Goal: Task Accomplishment & Management: Manage account settings

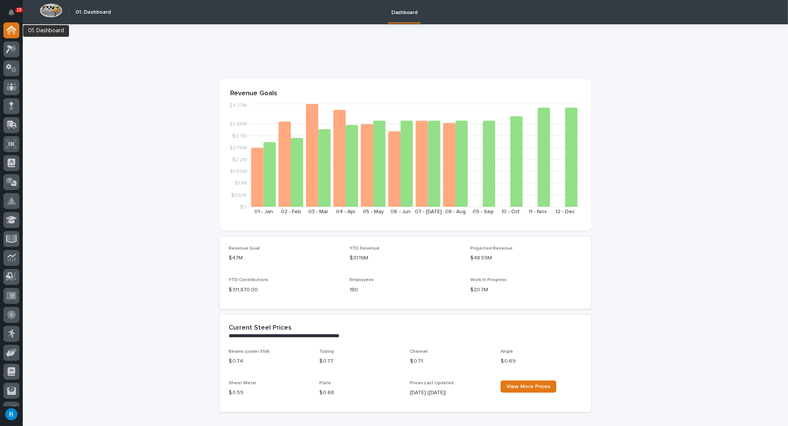
click at [12, 40] on div at bounding box center [11, 31] width 16 height 19
click at [11, 69] on icon at bounding box center [14, 69] width 6 height 5
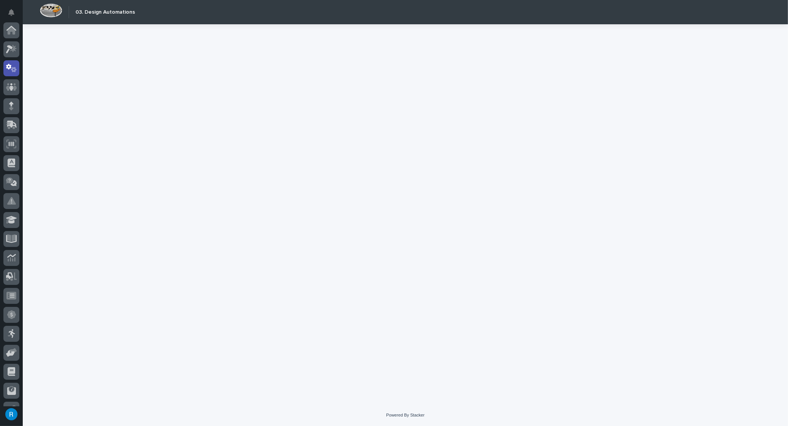
scroll to position [38, 0]
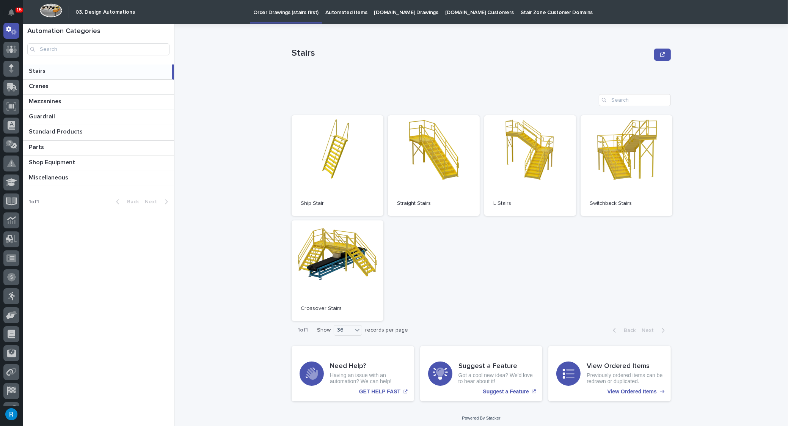
click at [388, 13] on p "[DOMAIN_NAME] Drawings" at bounding box center [406, 8] width 64 height 16
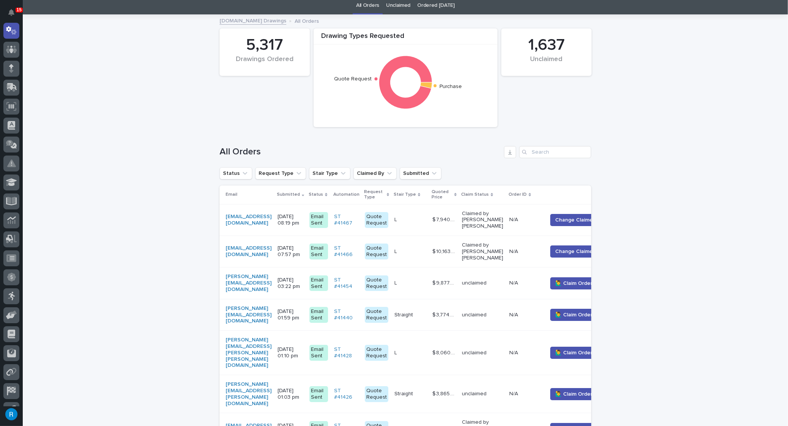
scroll to position [34, 0]
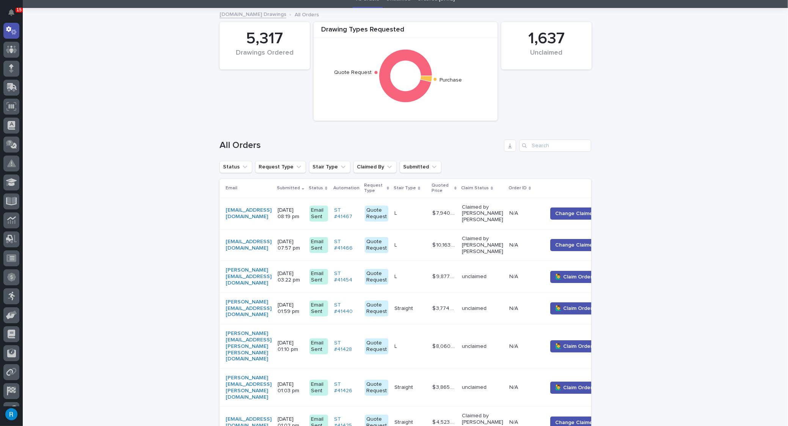
click at [426, 276] on p at bounding box center [410, 276] width 32 height 6
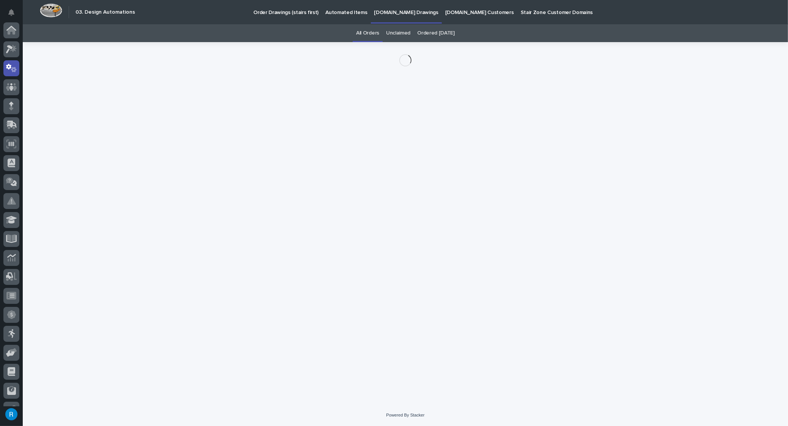
scroll to position [38, 0]
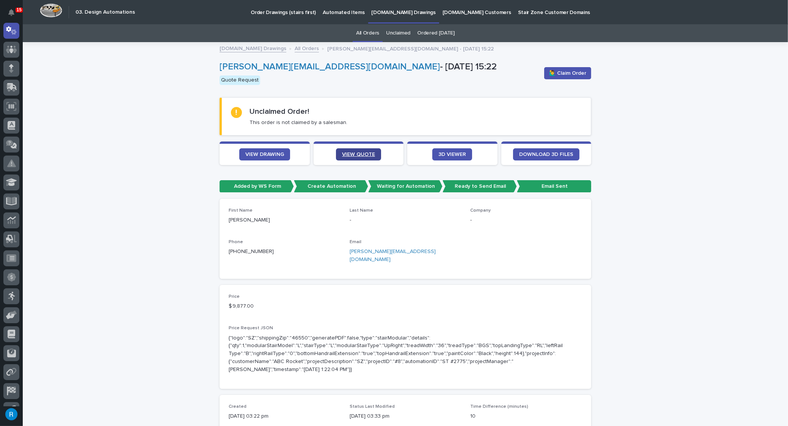
click at [359, 153] on span "VIEW QUOTE" at bounding box center [358, 154] width 33 height 5
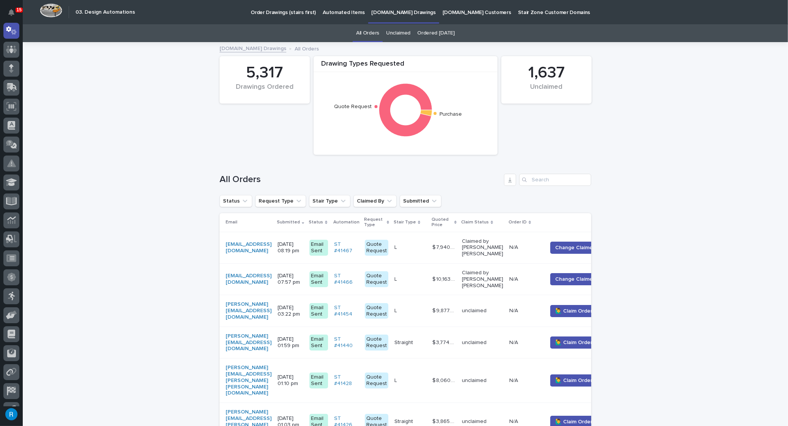
click at [426, 311] on p at bounding box center [410, 311] width 32 height 6
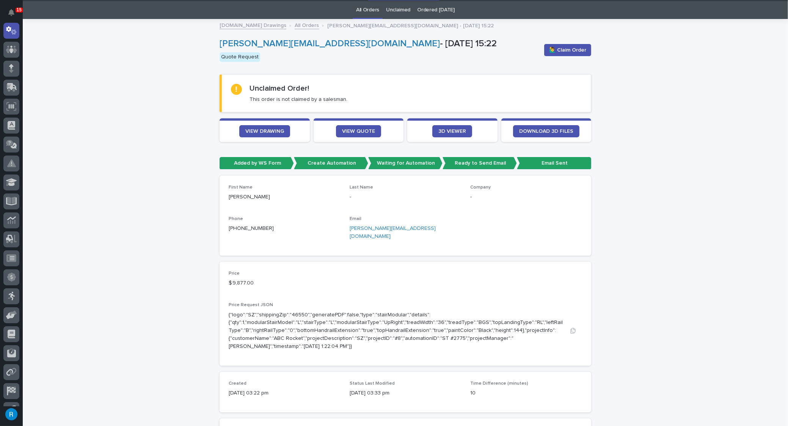
scroll to position [24, 0]
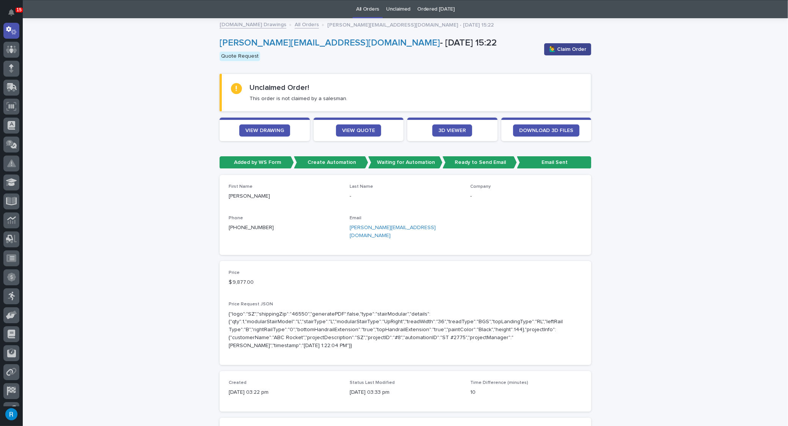
click at [564, 46] on span "🙋‍♂️ Claim Order" at bounding box center [567, 50] width 37 height 8
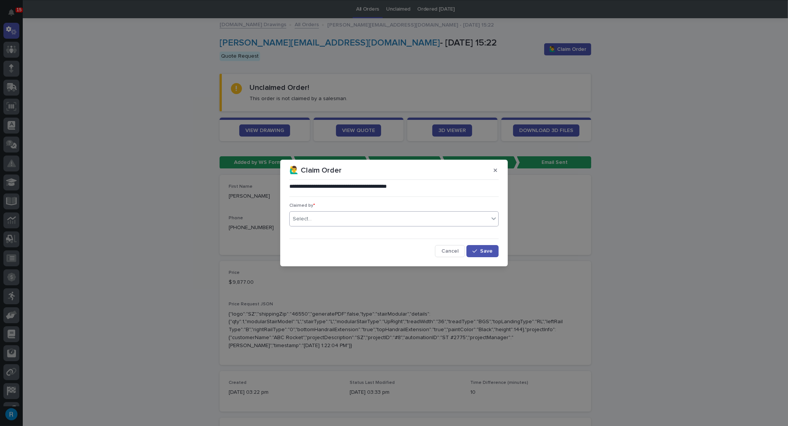
click at [307, 218] on div "Select..." at bounding box center [302, 219] width 19 height 8
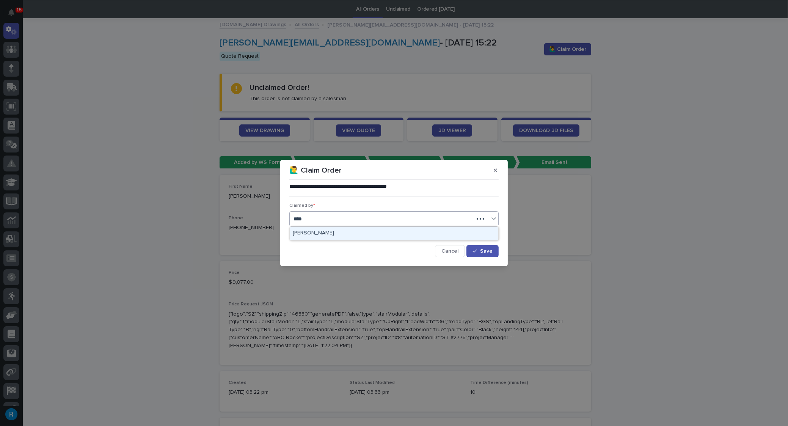
type input "*****"
click at [301, 229] on div "[PERSON_NAME]" at bounding box center [394, 233] width 209 height 13
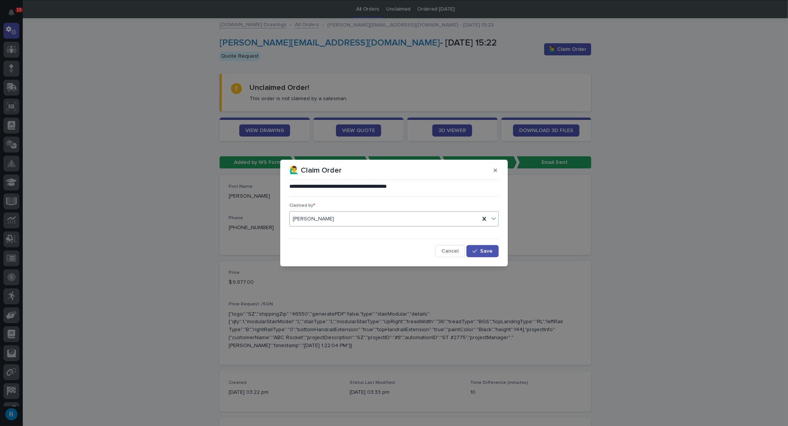
drag, startPoint x: 484, startPoint y: 253, endPoint x: 533, endPoint y: 250, distance: 49.4
click at [485, 252] on span "Save" at bounding box center [486, 250] width 13 height 5
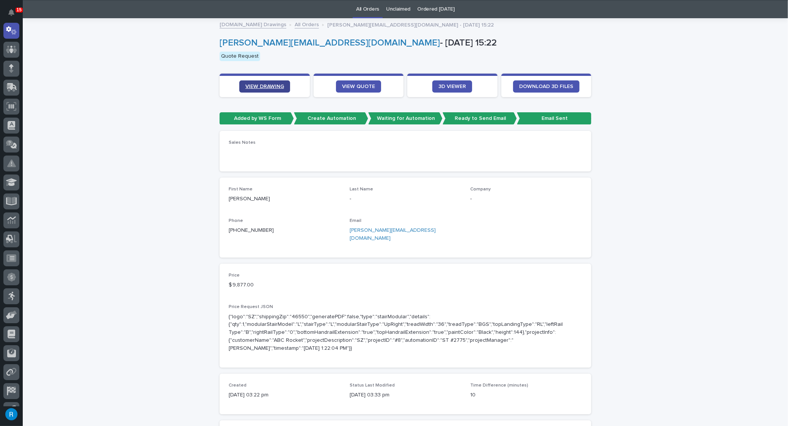
click at [265, 85] on span "VIEW DRAWING" at bounding box center [264, 86] width 39 height 5
drag, startPoint x: 432, startPoint y: 229, endPoint x: 345, endPoint y: 231, distance: 86.5
click at [345, 231] on div "First Name Korrie Last Name - Company - Phone +1 (208) 312-5399 Email korrie@ga…" at bounding box center [406, 218] width 354 height 62
copy link "korrie@garyjonesconstruction.com"
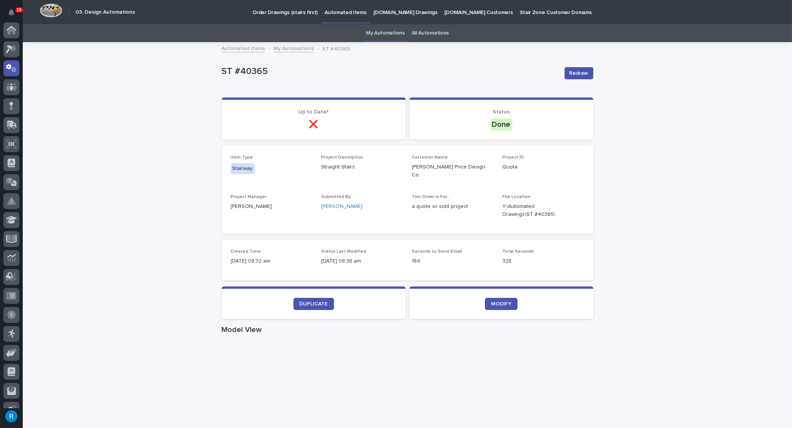
scroll to position [38, 0]
